Goal: Navigation & Orientation: Find specific page/section

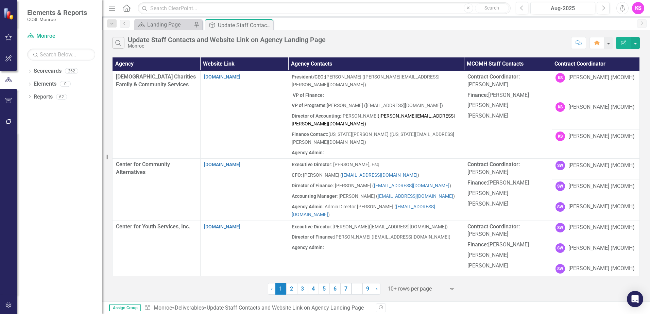
click at [453, 289] on icon "Expand" at bounding box center [451, 288] width 7 height 5
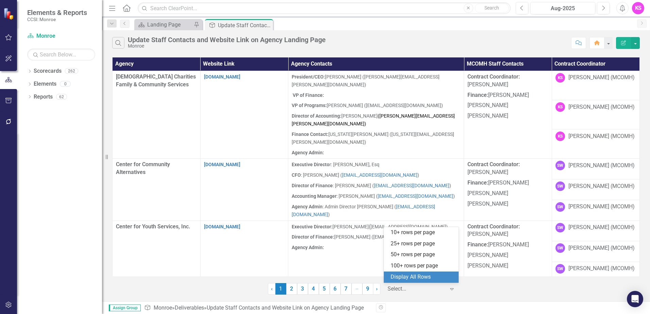
click at [419, 279] on div "Display All Rows" at bounding box center [422, 277] width 64 height 8
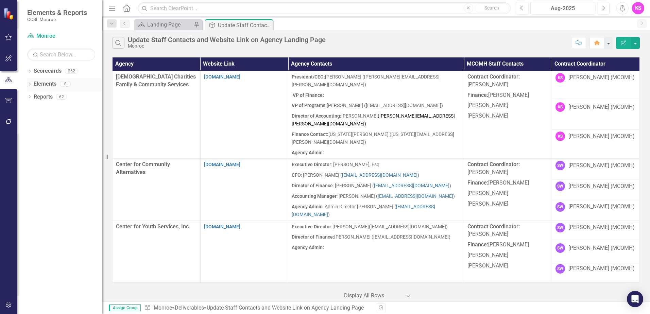
click at [31, 85] on icon "Dropdown" at bounding box center [29, 85] width 5 height 4
click at [32, 85] on div "Dropdown" at bounding box center [29, 84] width 5 height 3
click at [31, 71] on icon "Dropdown" at bounding box center [29, 72] width 5 height 4
click at [34, 84] on icon "Dropdown" at bounding box center [33, 84] width 5 height 4
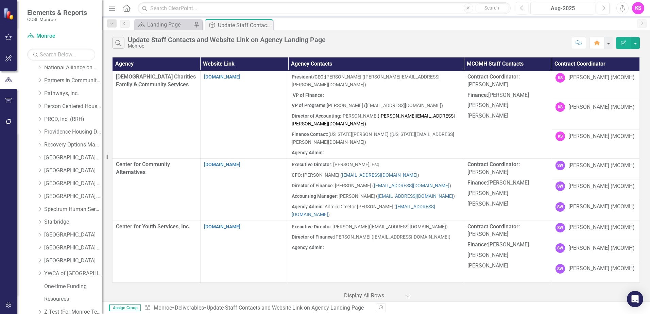
scroll to position [340, 0]
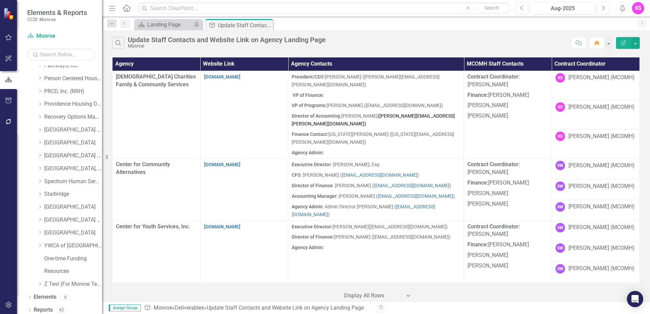
click at [39, 154] on icon "Dropdown" at bounding box center [39, 155] width 5 height 4
click at [71, 156] on link "[GEOGRAPHIC_DATA] (RRH)" at bounding box center [73, 156] width 58 height 8
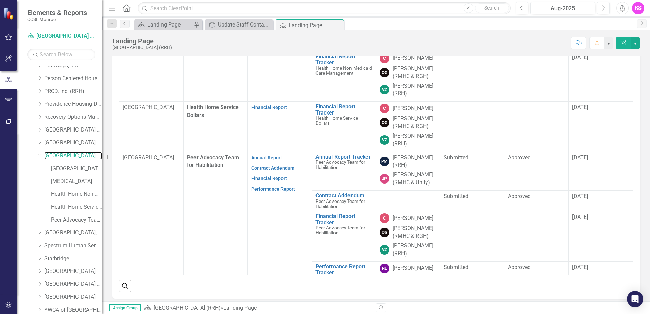
scroll to position [136, 0]
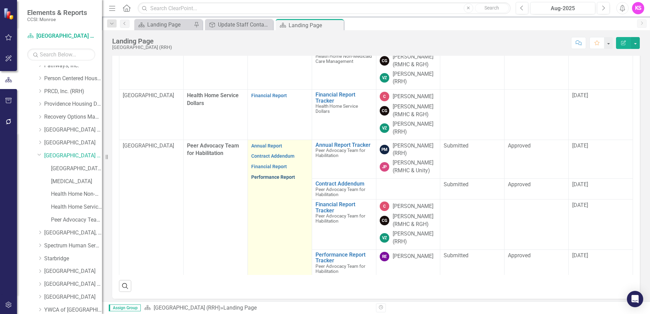
click at [272, 176] on link "Performance Report" at bounding box center [273, 176] width 44 height 5
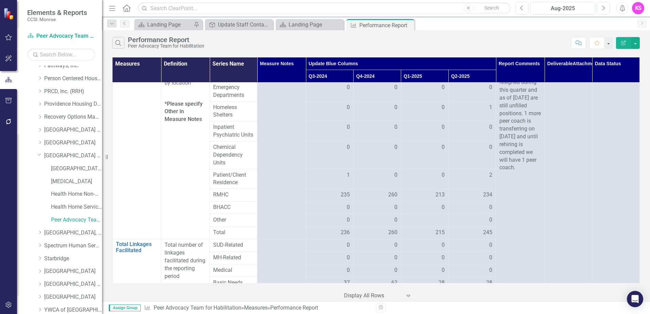
scroll to position [102, 0]
click at [62, 154] on link "[GEOGRAPHIC_DATA] (RRH)" at bounding box center [73, 156] width 58 height 8
